Goal: Transaction & Acquisition: Download file/media

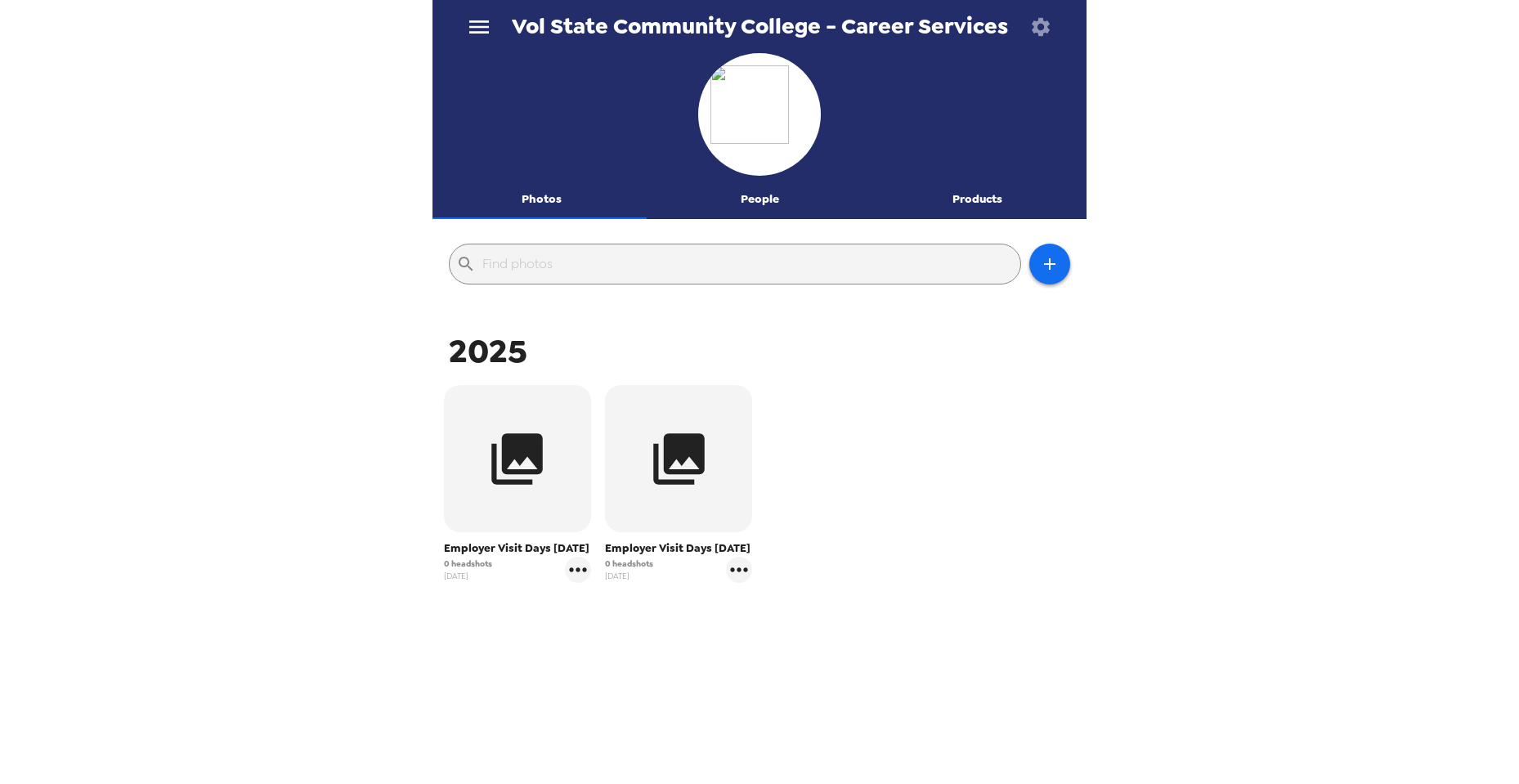
click at [1046, 25] on icon "button" at bounding box center [1040, 25] width 18 height 18
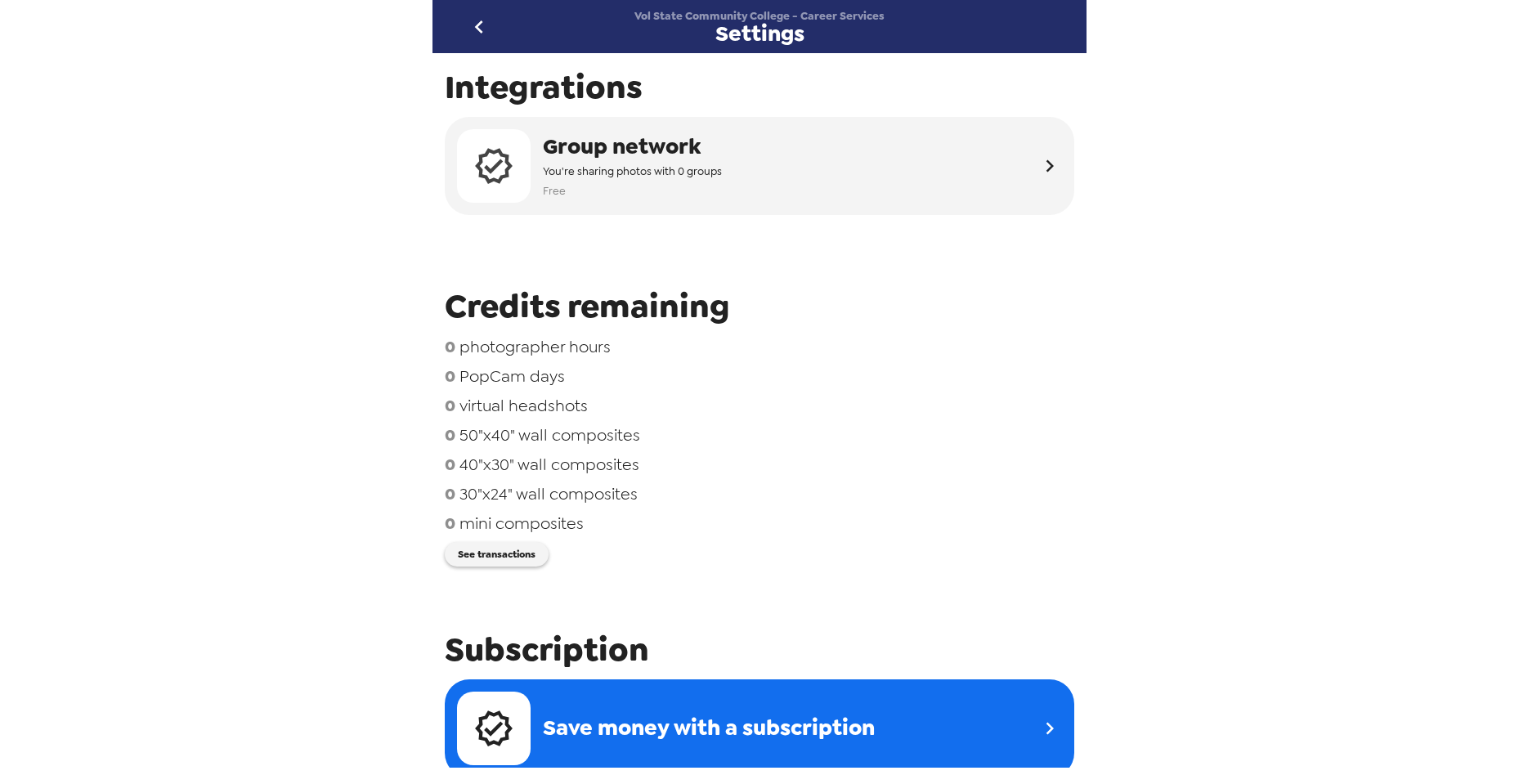
click at [470, 18] on icon "go back" at bounding box center [478, 27] width 26 height 26
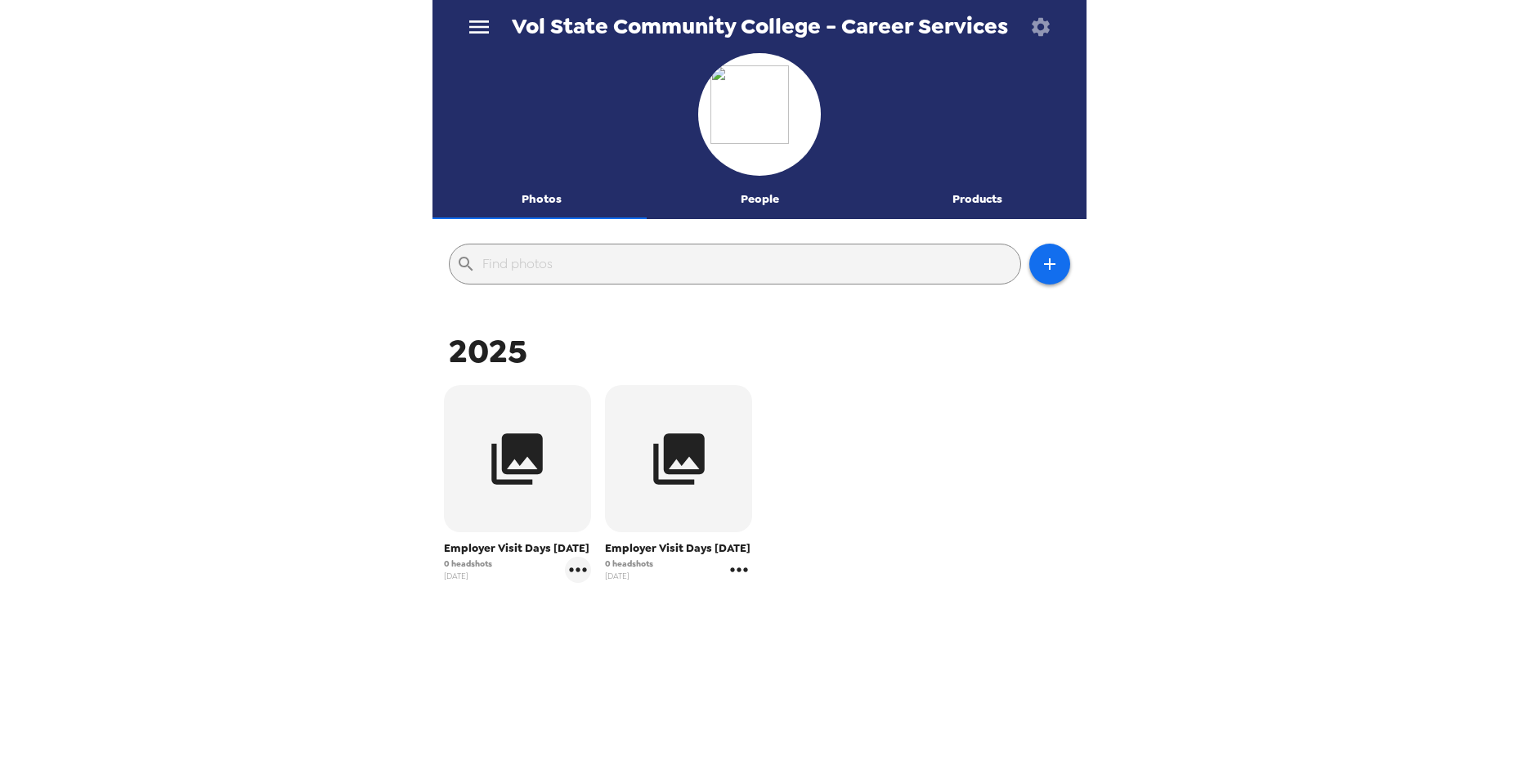
click at [736, 565] on icon "gallery menu" at bounding box center [738, 569] width 26 height 26
click at [871, 364] on div at bounding box center [759, 392] width 1519 height 784
click at [738, 194] on button "People" at bounding box center [760, 199] width 218 height 39
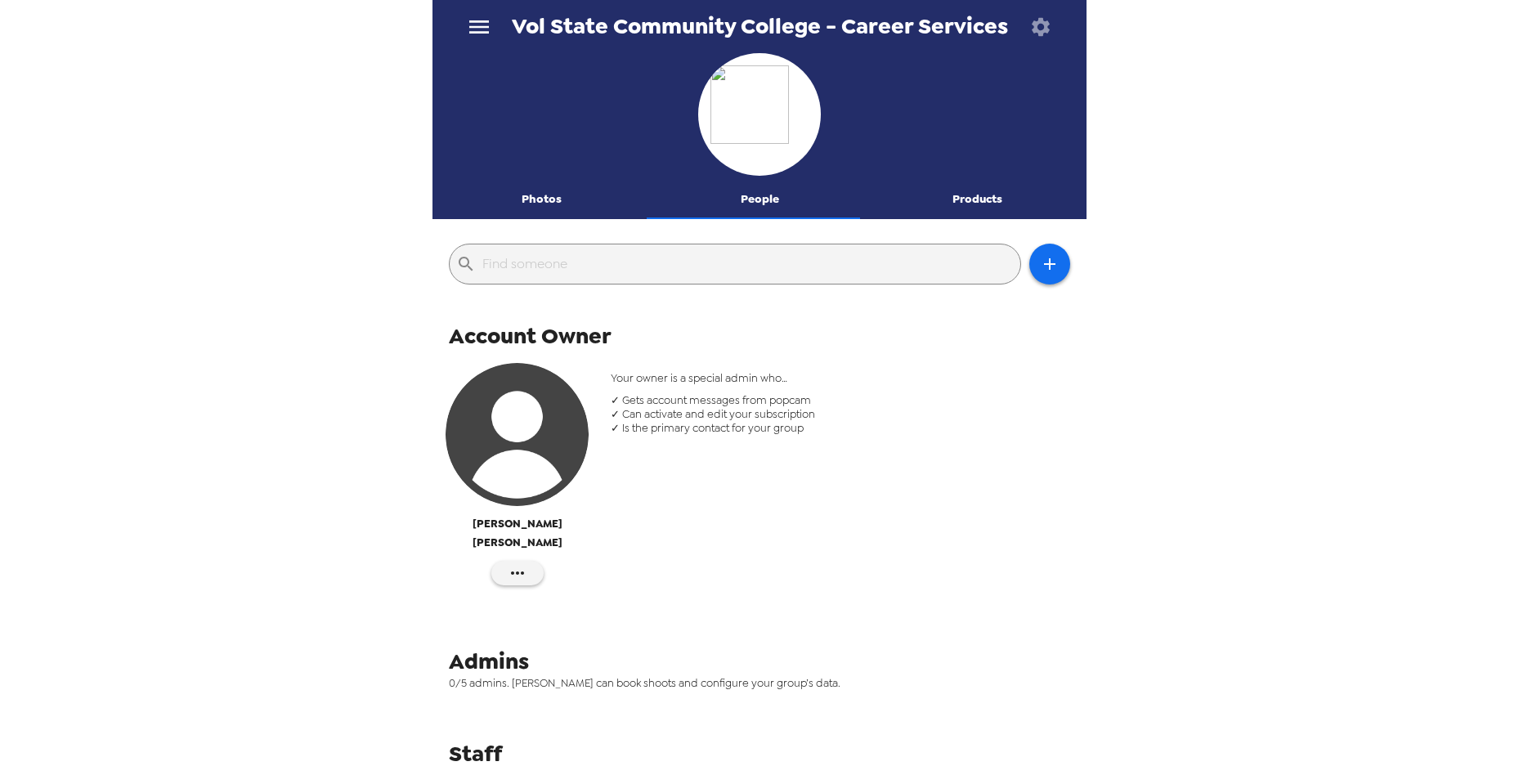
click at [949, 190] on button "Products" at bounding box center [977, 199] width 218 height 39
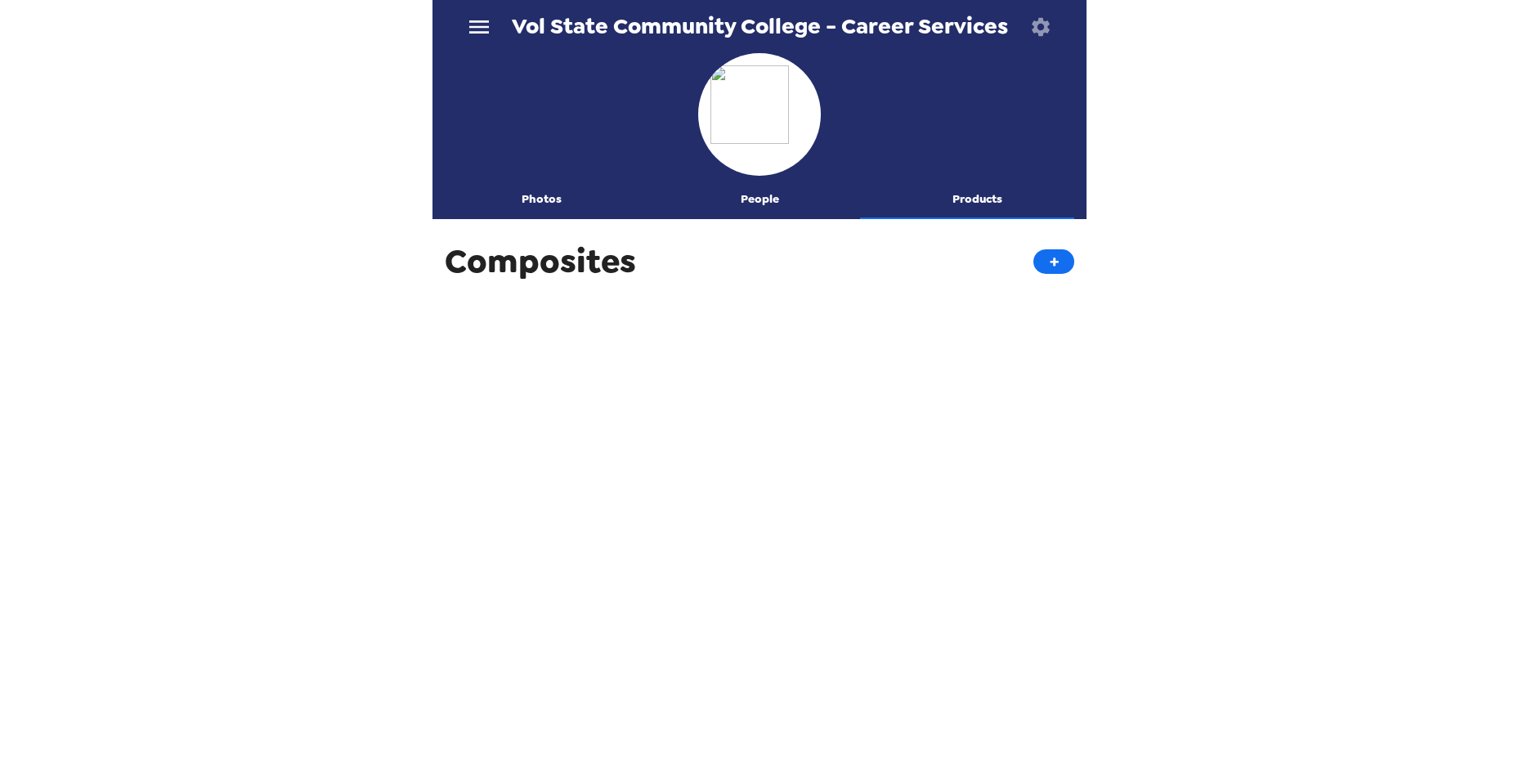
click at [526, 196] on button "Photos" at bounding box center [541, 199] width 218 height 39
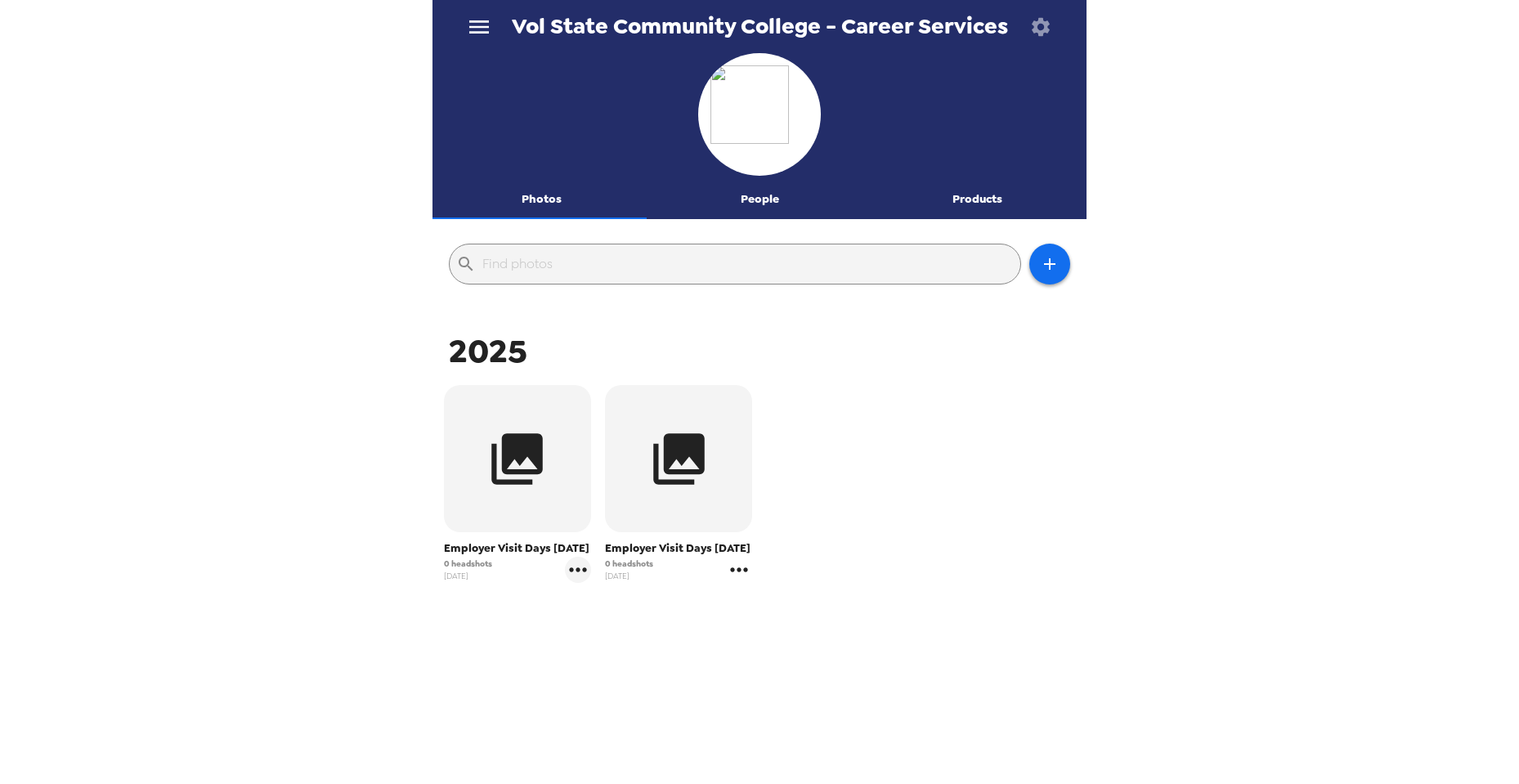
click at [738, 568] on icon "gallery menu" at bounding box center [738, 569] width 26 height 26
click at [819, 666] on li "Download people CSV" at bounding box center [818, 663] width 191 height 29
click at [543, 209] on div at bounding box center [759, 392] width 1519 height 784
click at [483, 39] on icon "menu" at bounding box center [478, 27] width 26 height 26
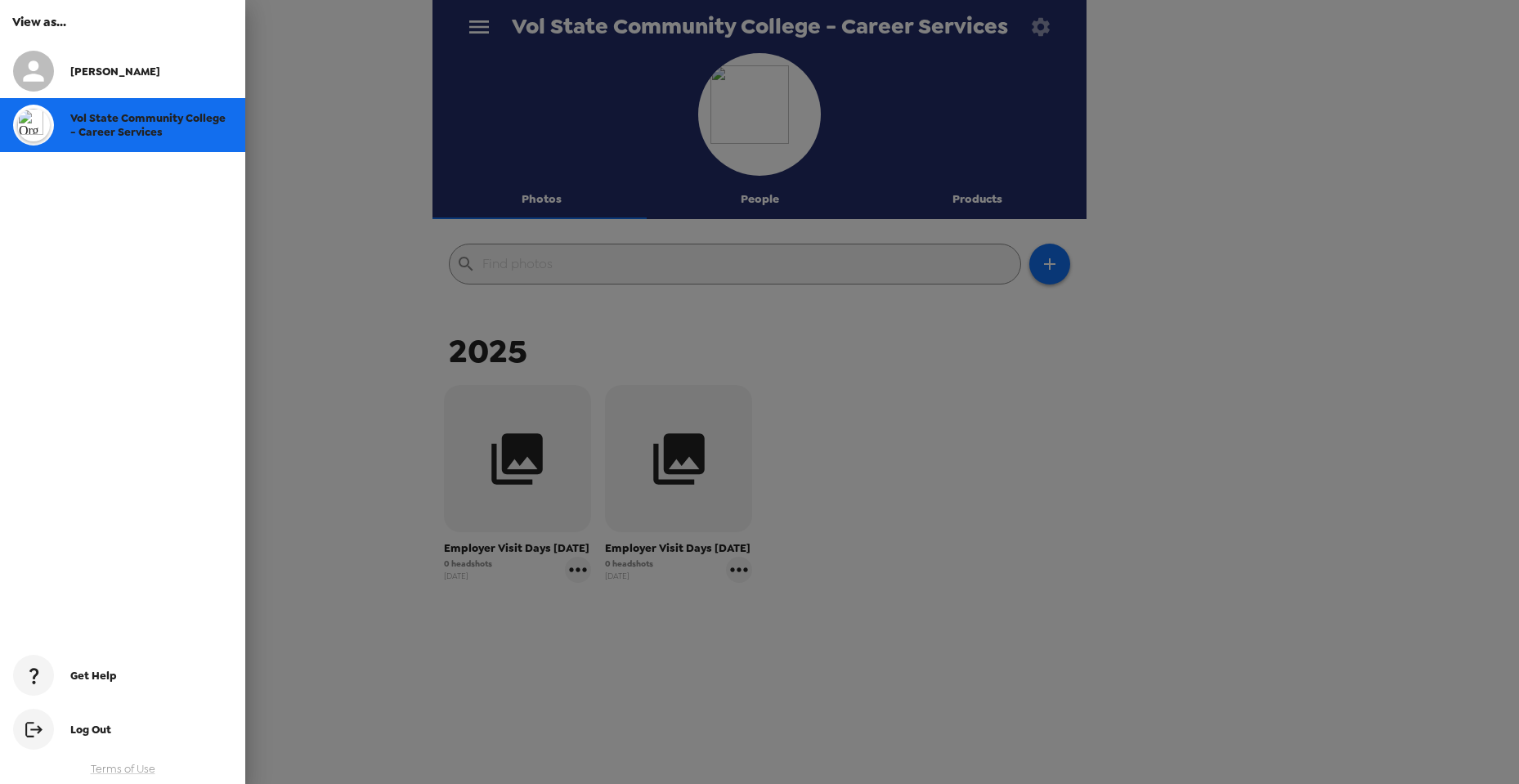
click at [388, 137] on div at bounding box center [759, 392] width 1519 height 784
